Goal: Transaction & Acquisition: Purchase product/service

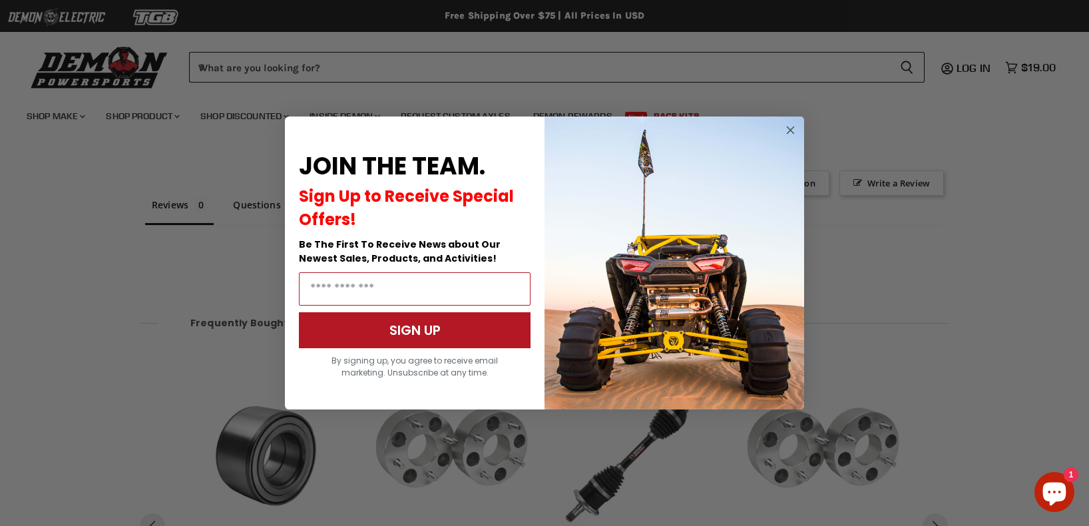
scroll to position [1032, 0]
